Goal: Task Accomplishment & Management: Manage account settings

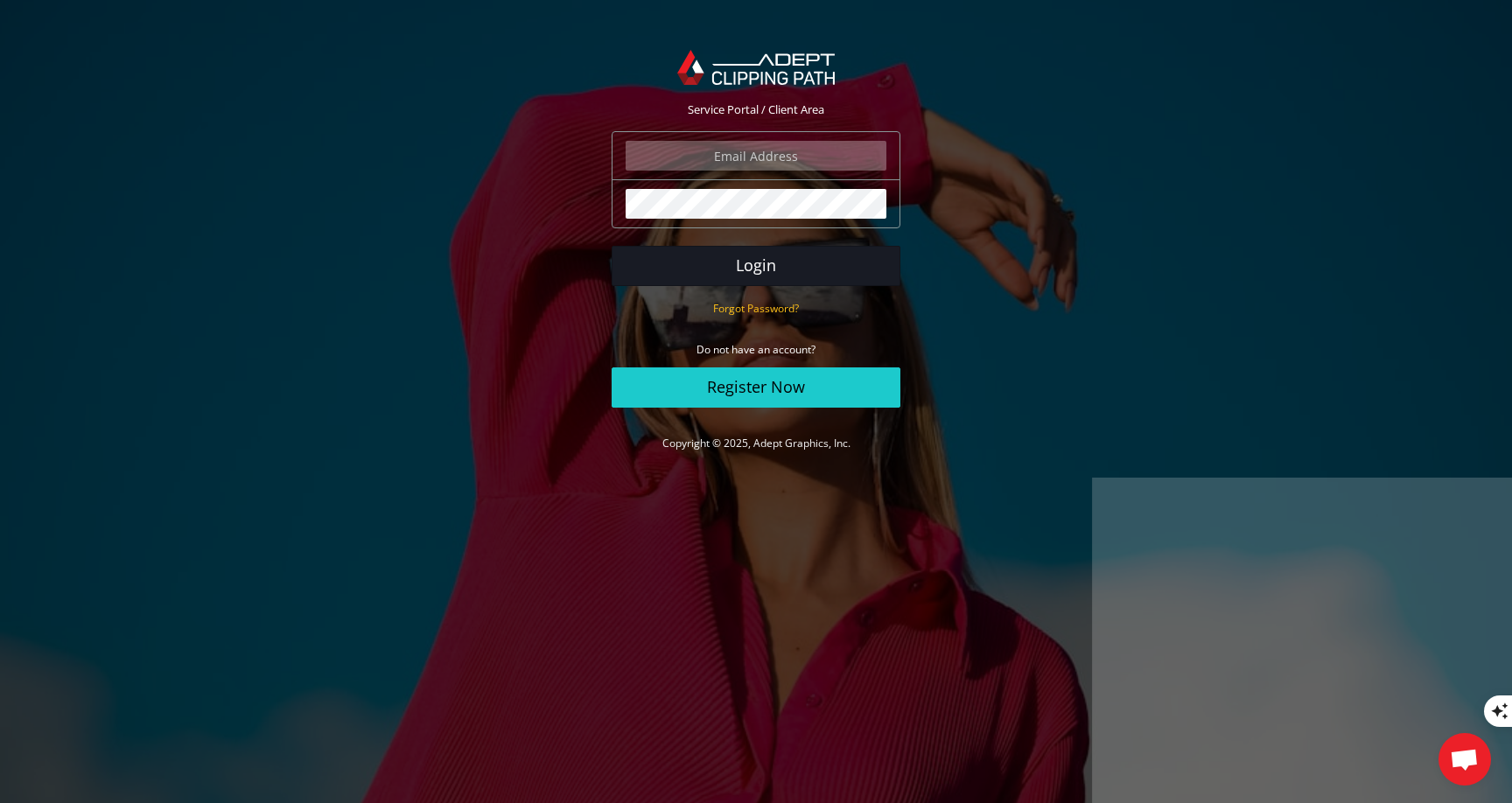
type input "[MEDICAL_DATA][EMAIL_ADDRESS][DOMAIN_NAME]"
click at [828, 267] on button "Login" at bounding box center [756, 266] width 288 height 40
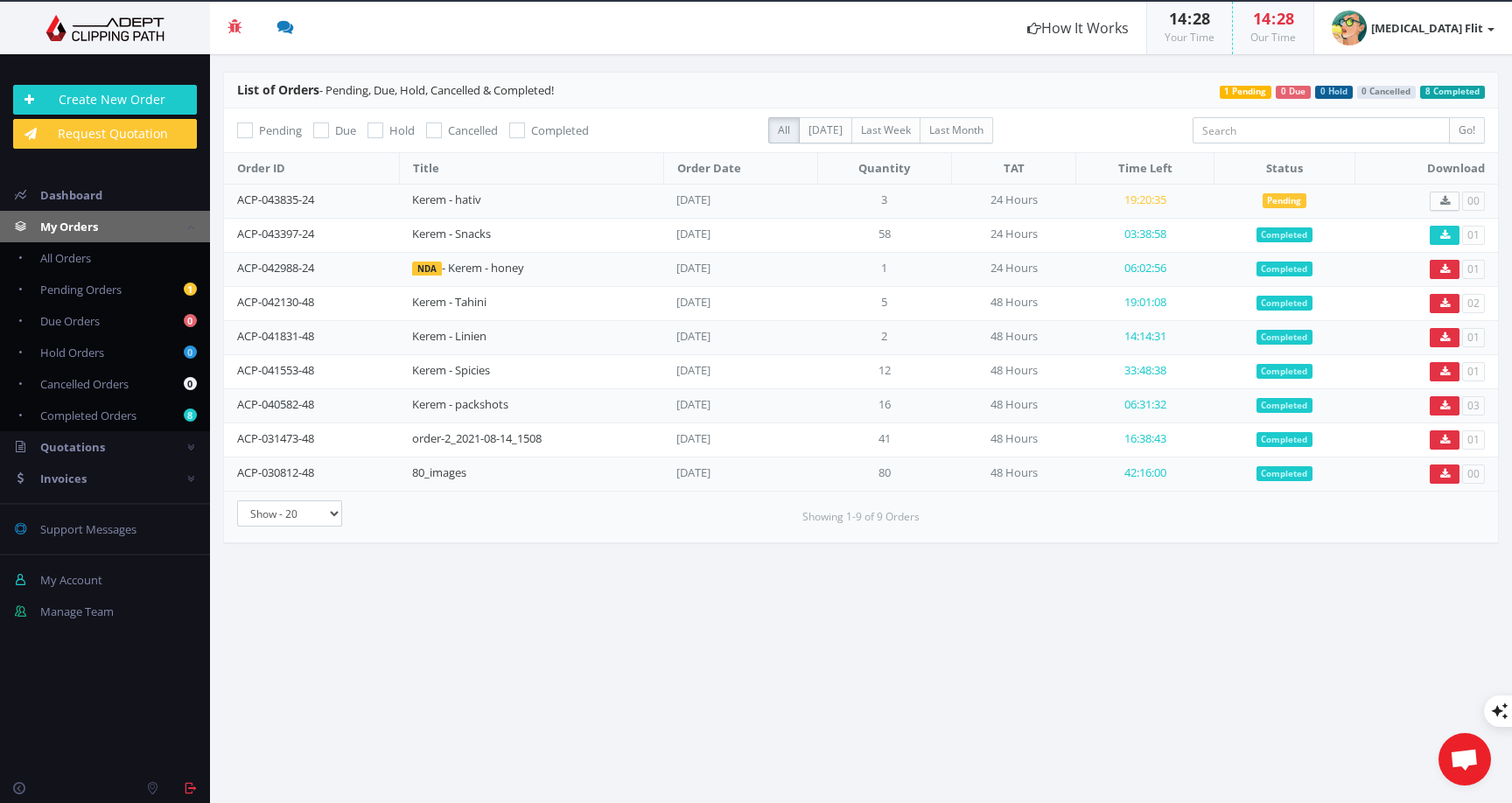
click at [892, 613] on section "List of Orders - Pending, Due, Hold, Cancelled & Completed! 8 Completed 0 Cance…" at bounding box center [861, 428] width 1302 height 749
